Goal: Navigation & Orientation: Find specific page/section

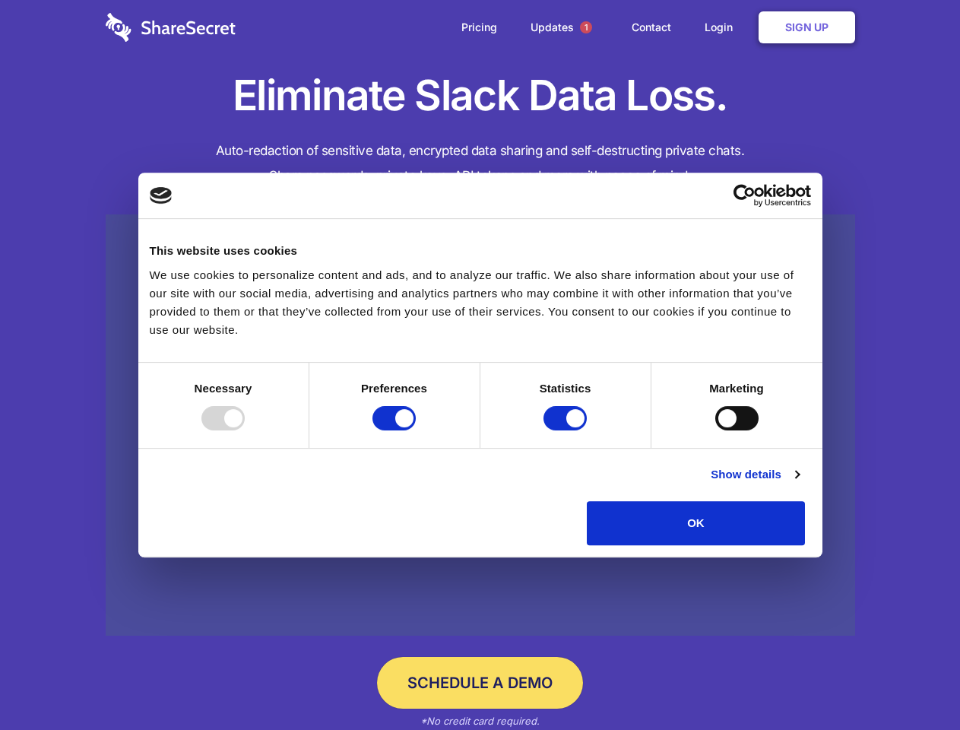
click at [245, 430] on div at bounding box center [222, 418] width 43 height 24
click at [416, 430] on input "Preferences" at bounding box center [394, 418] width 43 height 24
checkbox input "false"
click at [567, 430] on input "Statistics" at bounding box center [565, 418] width 43 height 24
checkbox input "false"
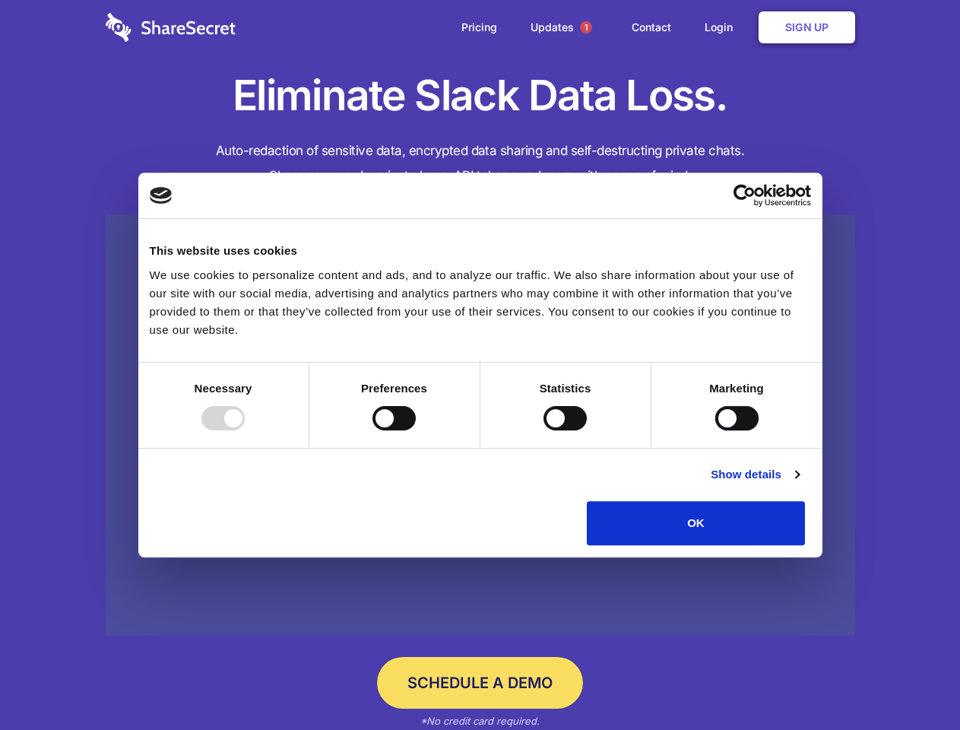
click at [715, 430] on input "Marketing" at bounding box center [736, 418] width 43 height 24
checkbox input "true"
click at [799, 484] on link "Show details" at bounding box center [755, 474] width 88 height 18
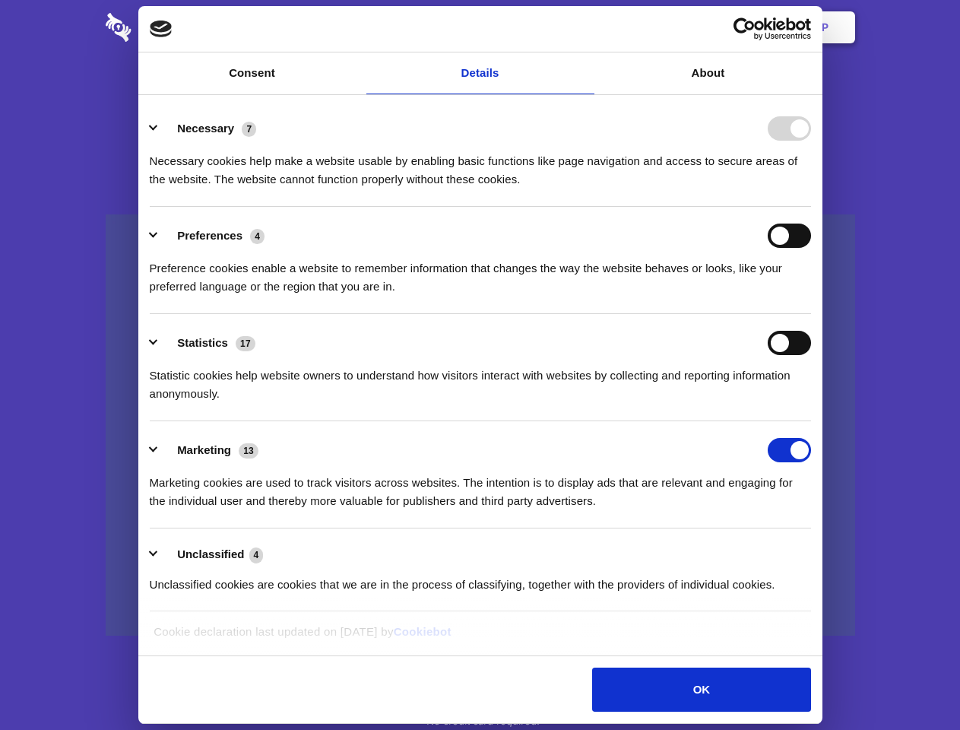
click at [811, 207] on li "Necessary 7 Necessary cookies help make a website usable by enabling basic func…" at bounding box center [480, 153] width 661 height 107
click at [585, 27] on span "1" at bounding box center [586, 27] width 12 height 12
